Goal: Information Seeking & Learning: Understand process/instructions

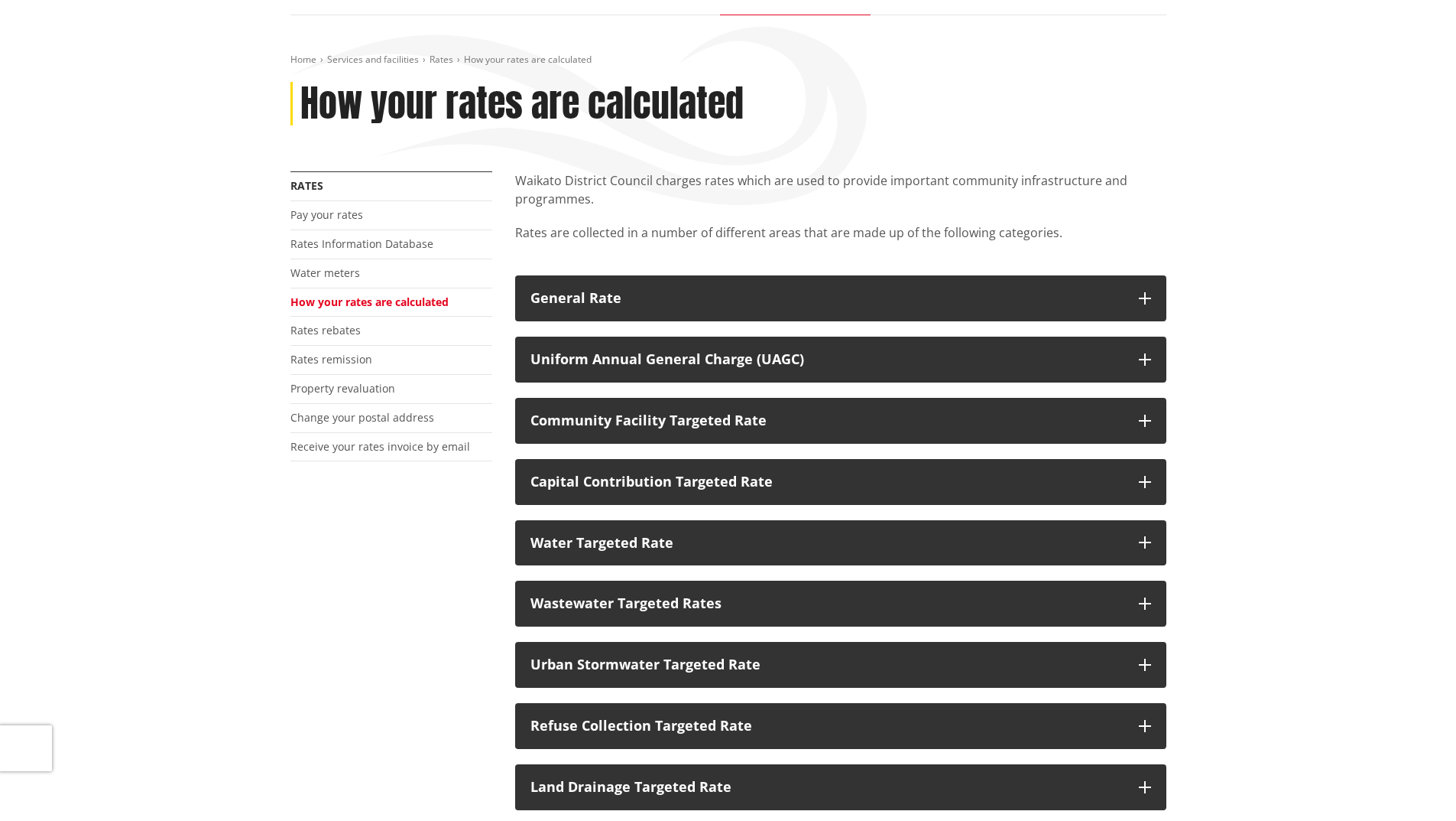
scroll to position [153, 0]
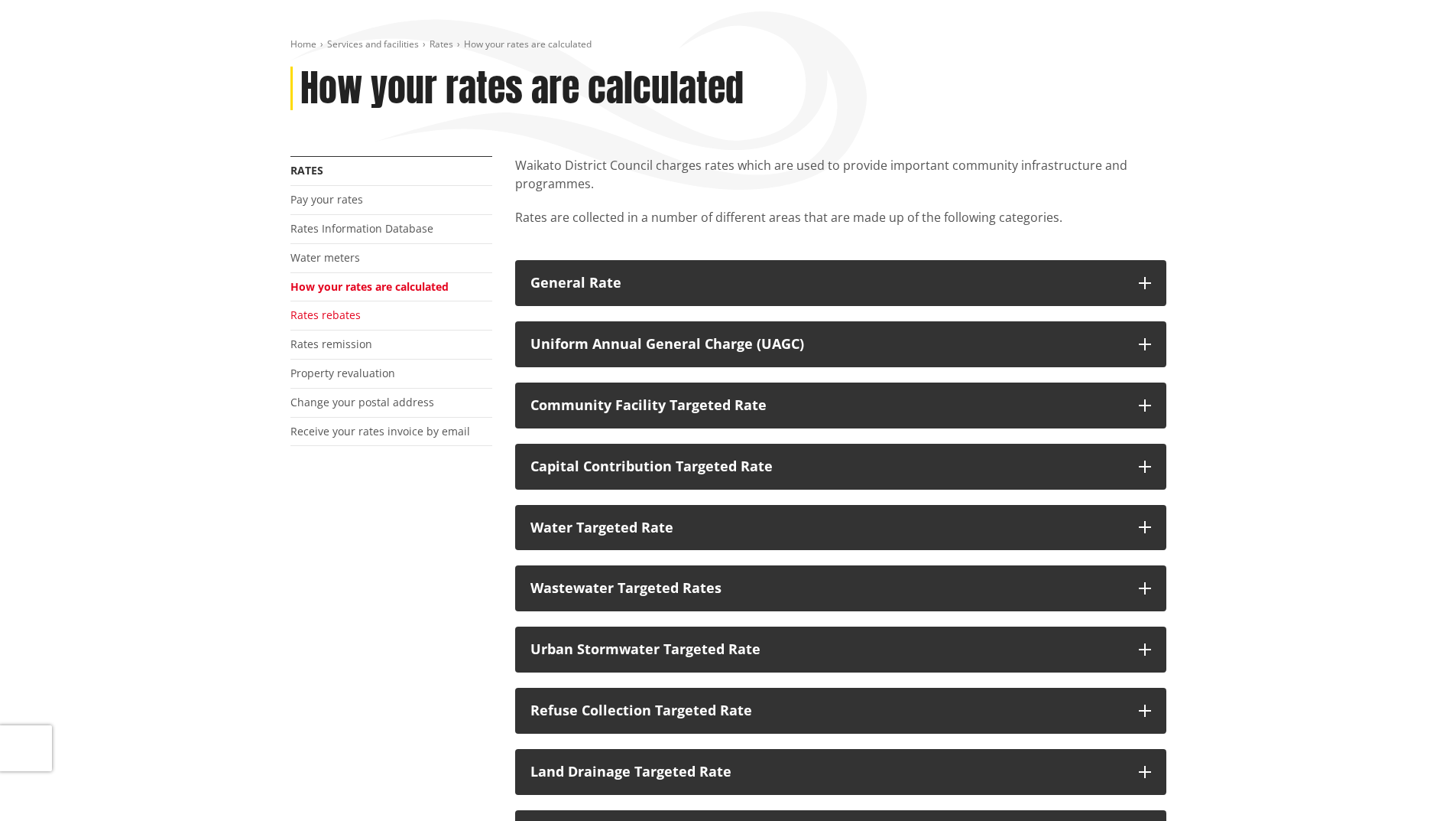
click at [338, 311] on link "Rates rebates" at bounding box center [326, 315] width 70 height 15
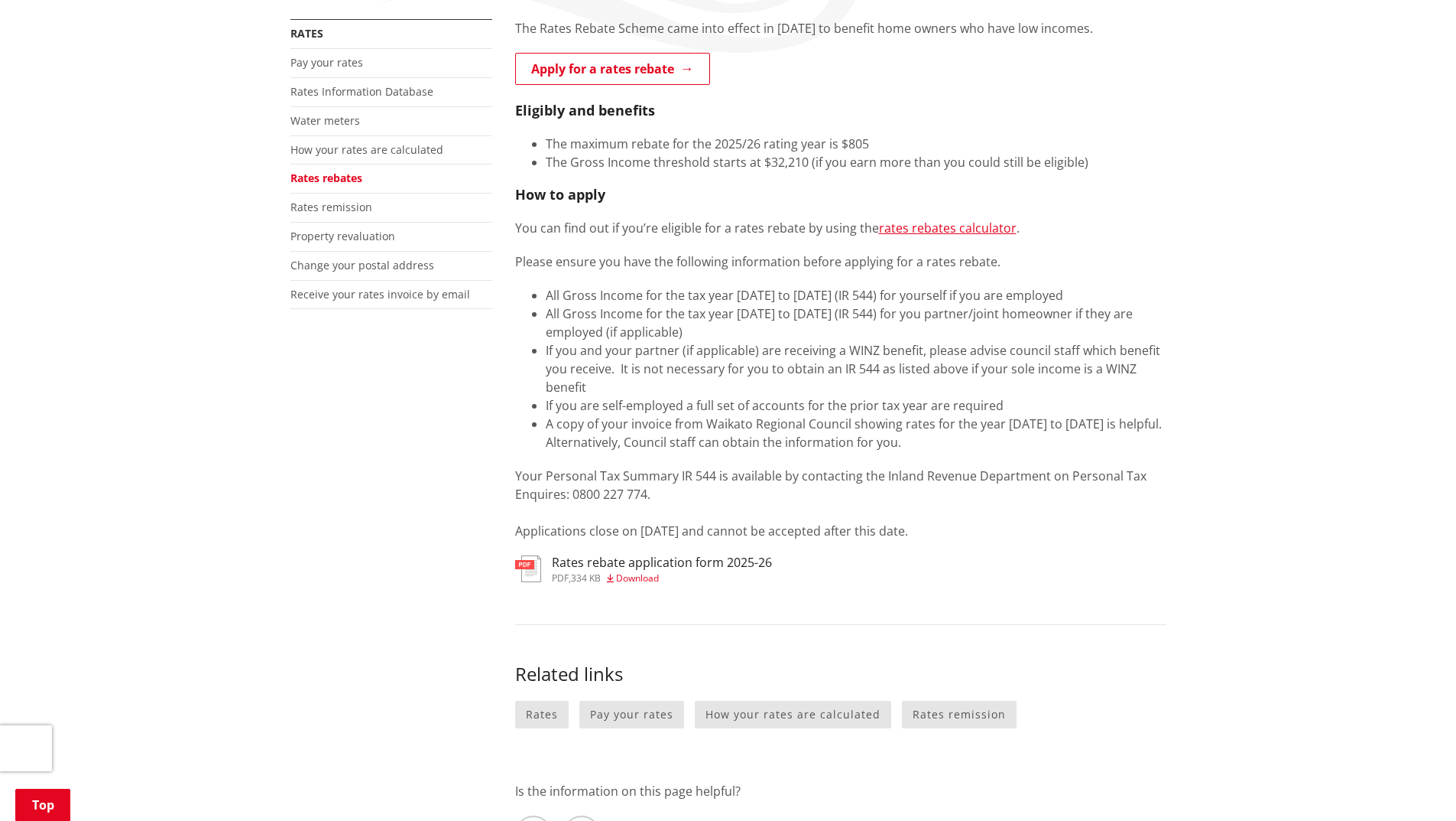
scroll to position [306, 0]
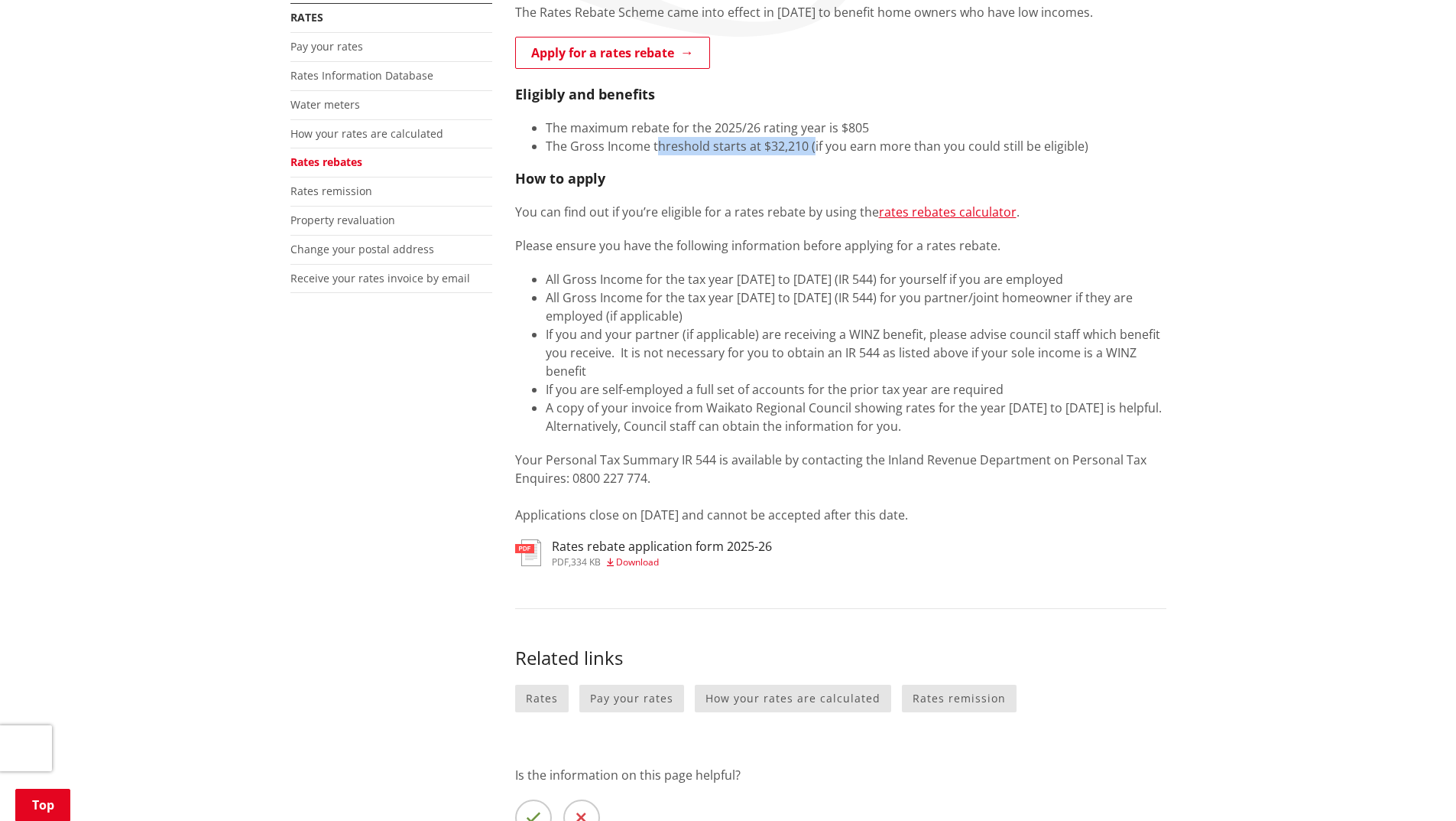
drag, startPoint x: 654, startPoint y: 147, endPoint x: 811, endPoint y: 152, distance: 157.1
click at [811, 152] on li "The Gross Income threshold starts at $32,210 (if you earn more than you could s…" at bounding box center [856, 146] width 621 height 19
click at [722, 292] on li "All Gross Income for the tax year [DATE] to [DATE] (IR 544) for you partner/joi…" at bounding box center [856, 307] width 621 height 37
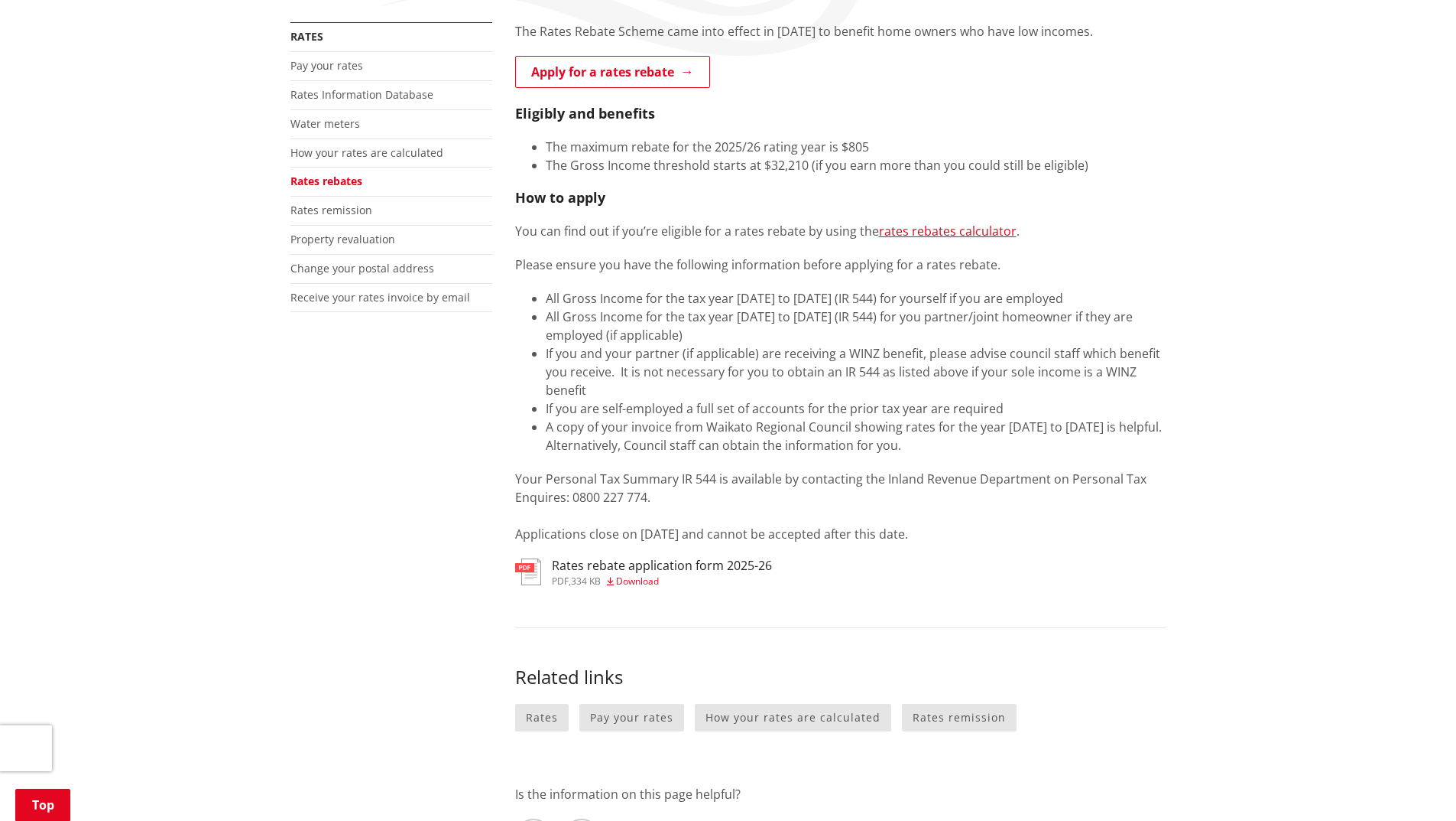
scroll to position [153, 0]
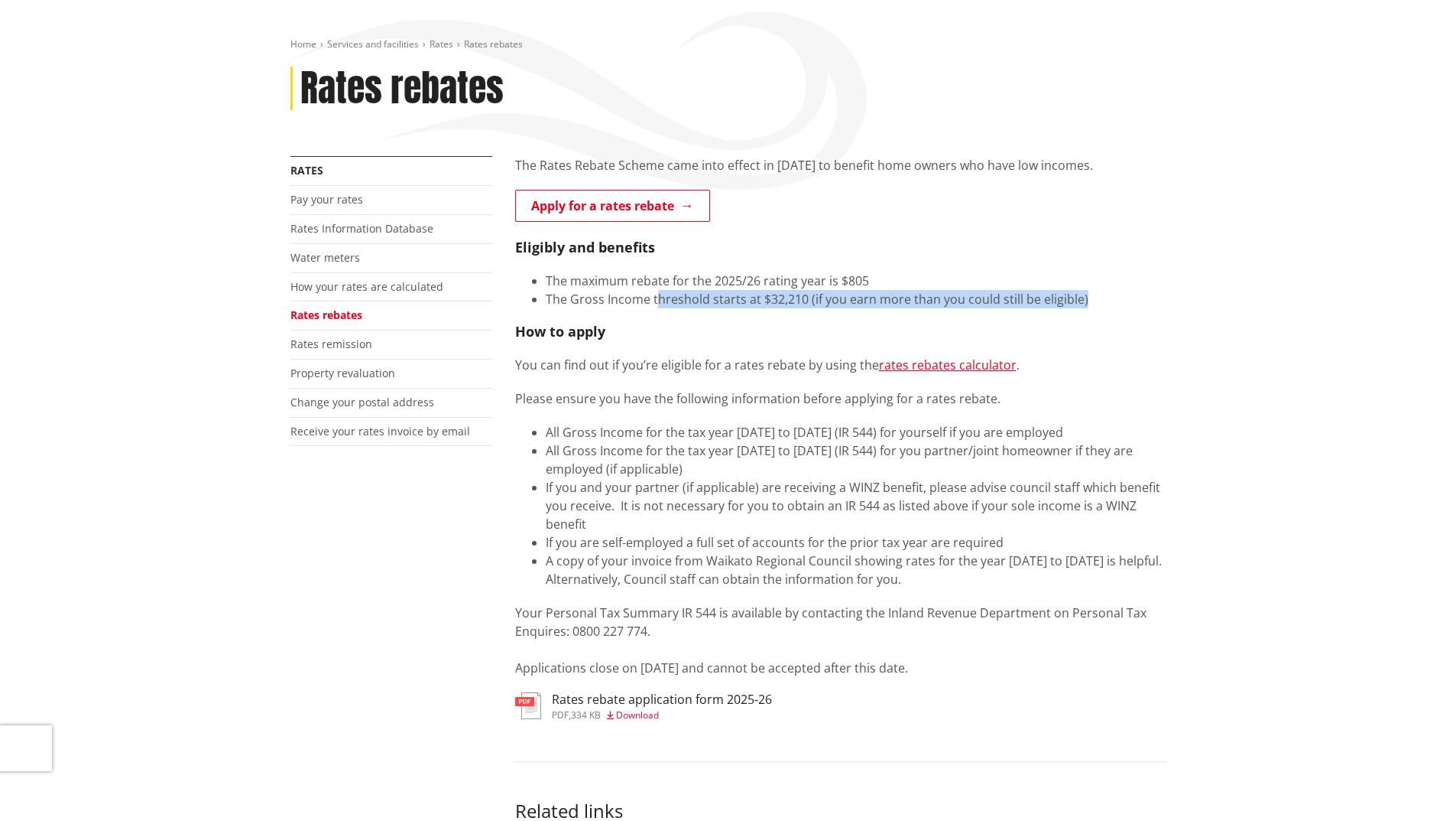
drag, startPoint x: 654, startPoint y: 298, endPoint x: 1117, endPoint y: 297, distance: 463.0
click at [1117, 297] on li "The Gross Income threshold starts at $32,210 (if you earn more than you could s…" at bounding box center [856, 299] width 621 height 19
click at [1117, 297] on li "The Gross Income threshold starts at $32,210 (if you earn more than you could s…" at bounding box center [856, 299] width 621 height 19
click at [1116, 297] on li "The Gross Income threshold starts at $32,210 (if you earn more than you could s…" at bounding box center [856, 299] width 621 height 19
drag, startPoint x: 1095, startPoint y: 290, endPoint x: 812, endPoint y: 300, distance: 283.2
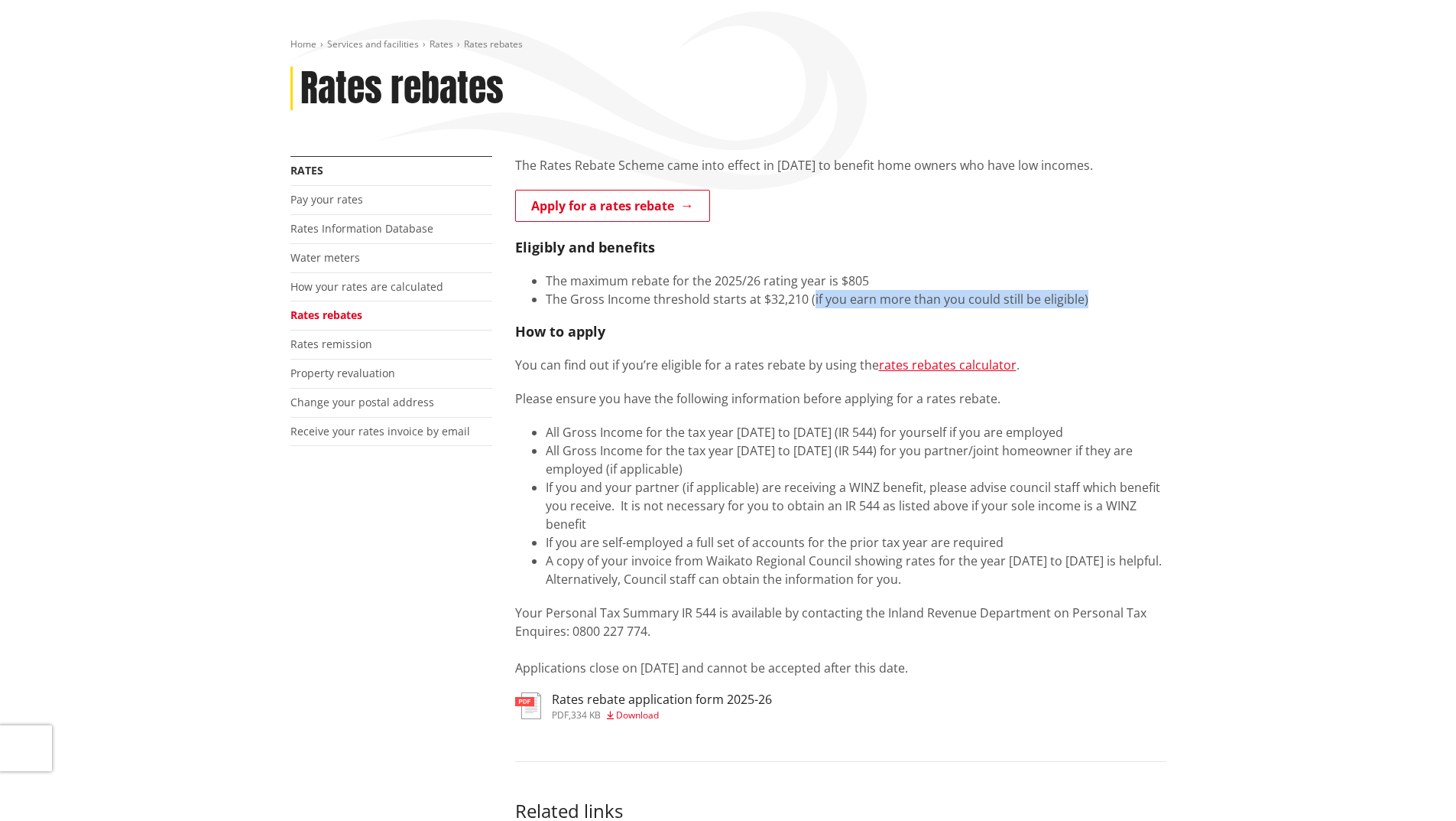
click at [812, 300] on li "The Gross Income threshold starts at $32,210 (if you earn more than you could s…" at bounding box center [856, 299] width 621 height 19
drag, startPoint x: 1059, startPoint y: 429, endPoint x: 1129, endPoint y: 430, distance: 70.0
click at [1129, 430] on li "All Gross Income for the tax year [DATE] to [DATE] (IR 544) for yourself if you…" at bounding box center [856, 432] width 621 height 19
click at [1178, 431] on div "Home Services and facilities Rates Rates rebates Rates rebates More from this s…" at bounding box center [728, 558] width 1456 height 1116
drag, startPoint x: 969, startPoint y: 434, endPoint x: 1144, endPoint y: 429, distance: 175.1
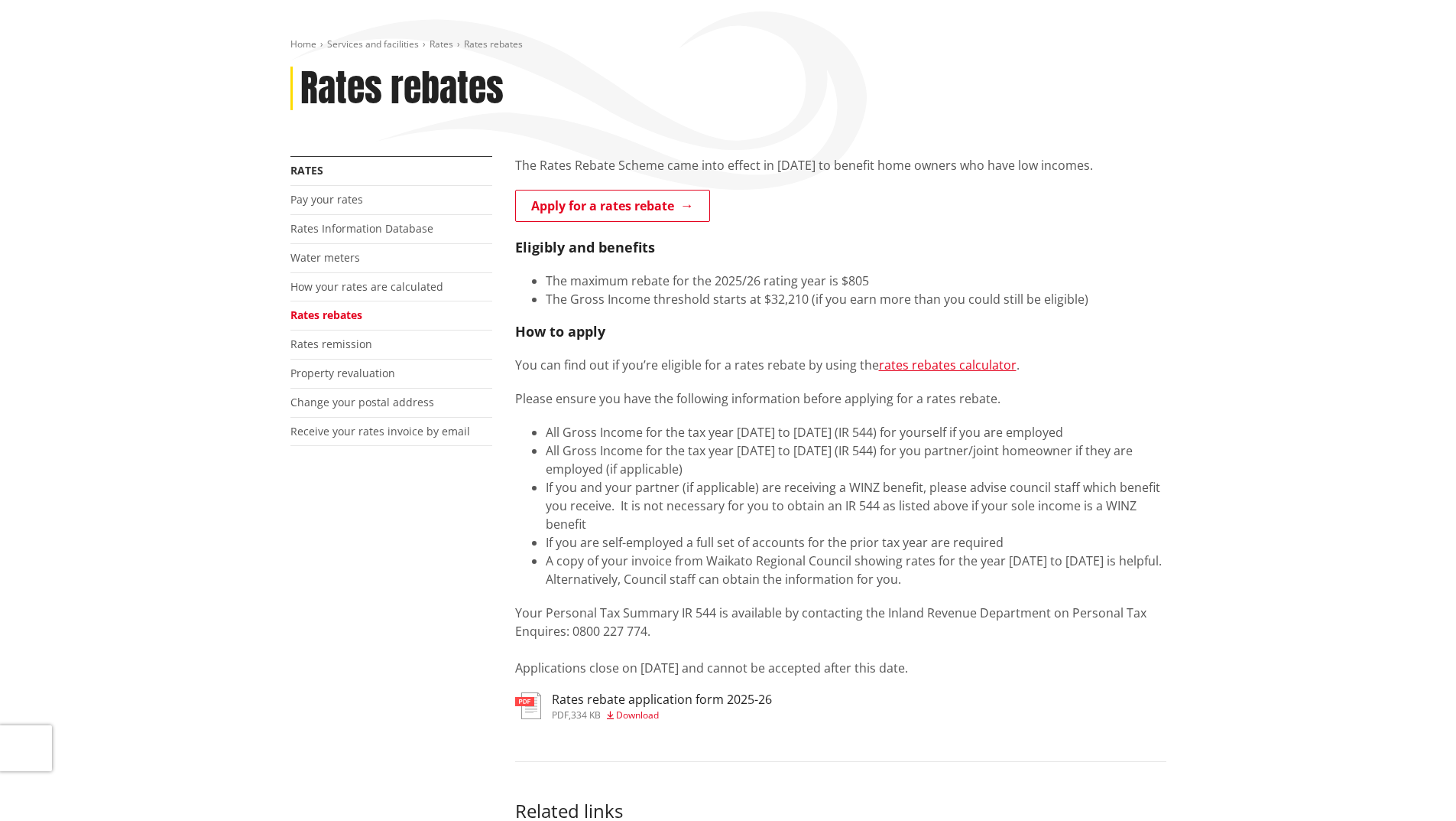
click at [1144, 429] on li "All Gross Income for the tax year [DATE] to [DATE] (IR 544) for yourself if you…" at bounding box center [856, 432] width 621 height 19
click at [1145, 429] on li "All Gross Income for the tax year [DATE] to [DATE] (IR 544) for yourself if you…" at bounding box center [856, 432] width 621 height 19
drag, startPoint x: 1003, startPoint y: 446, endPoint x: 1016, endPoint y: 466, distance: 23.9
click at [1016, 466] on li "All Gross Income for the tax year [DATE] to [DATE] (IR 544) for you partner/joi…" at bounding box center [856, 460] width 621 height 37
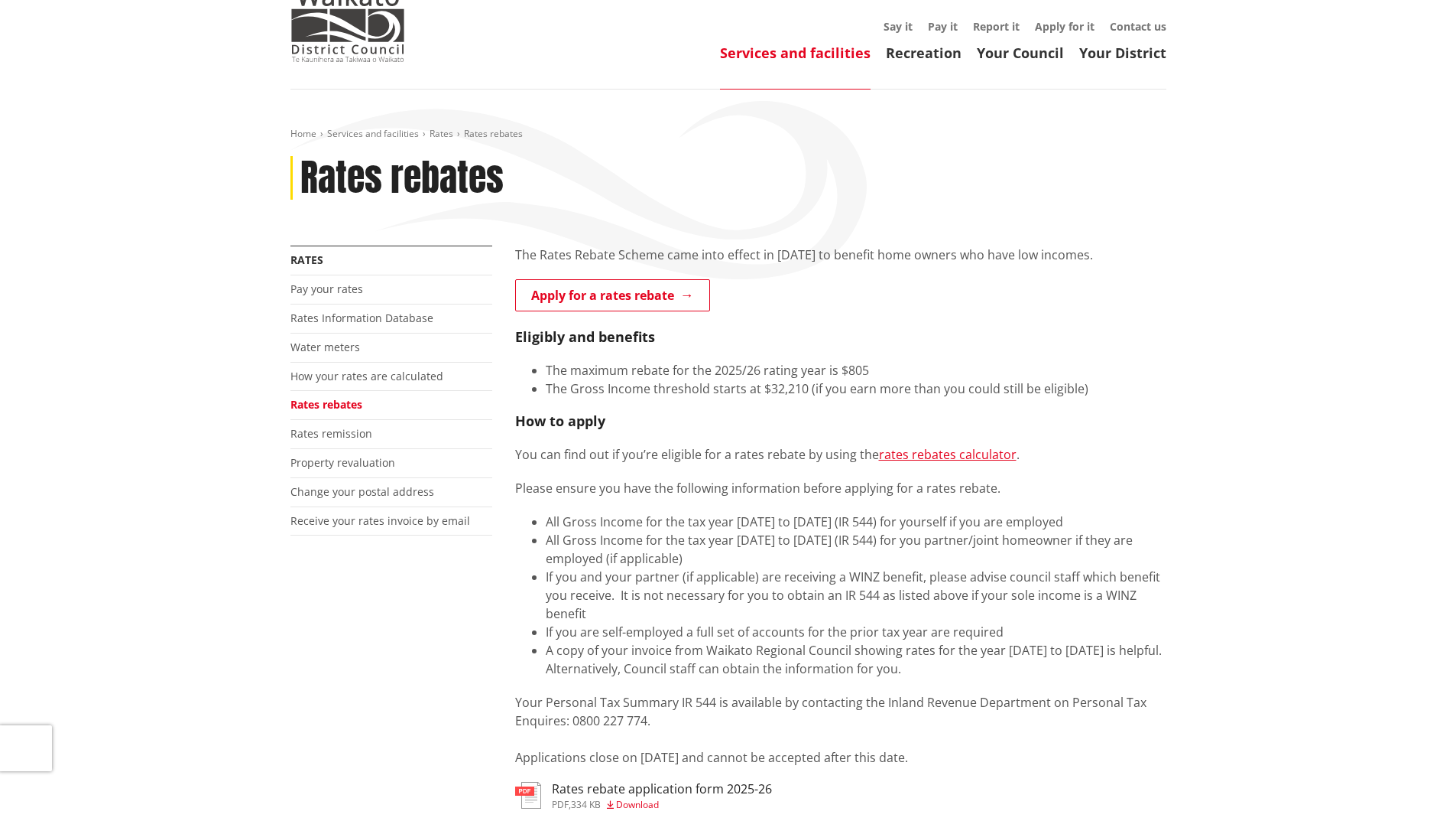
scroll to position [0, 0]
